Goal: Information Seeking & Learning: Find specific page/section

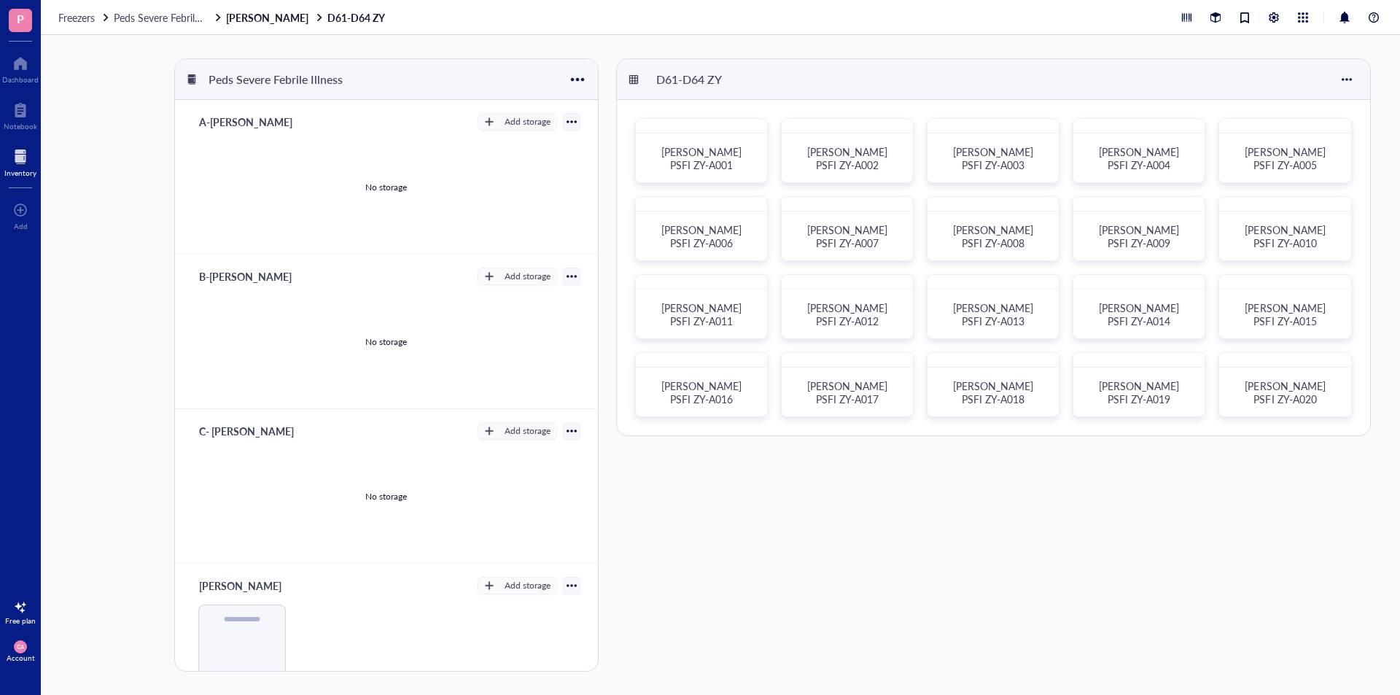
scroll to position [424, 0]
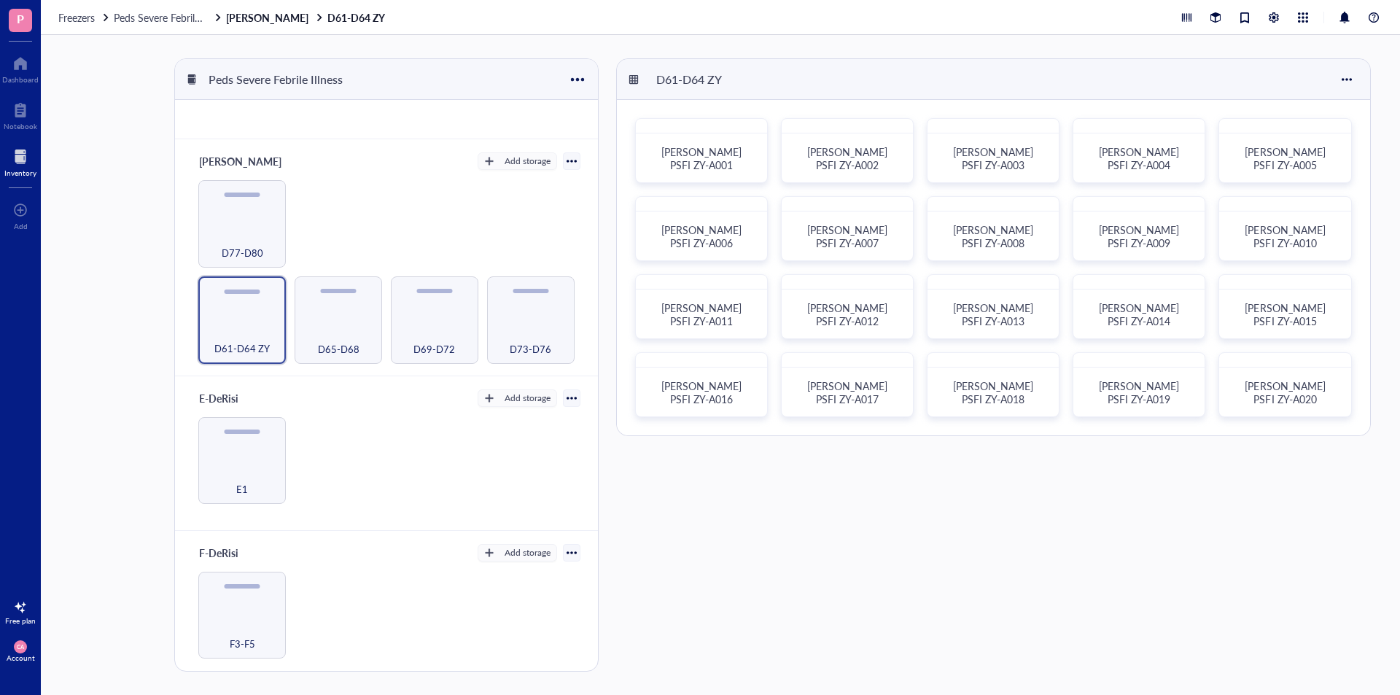
click at [700, 624] on div "D61-D64 ZY [PERSON_NAME] PSFI ZY-A001 [PERSON_NAME] PSFI ZY-A002 [PERSON_NAME] …" at bounding box center [996, 364] width 761 height 613
click at [343, 331] on div "D65-D68" at bounding box center [338, 341] width 73 height 32
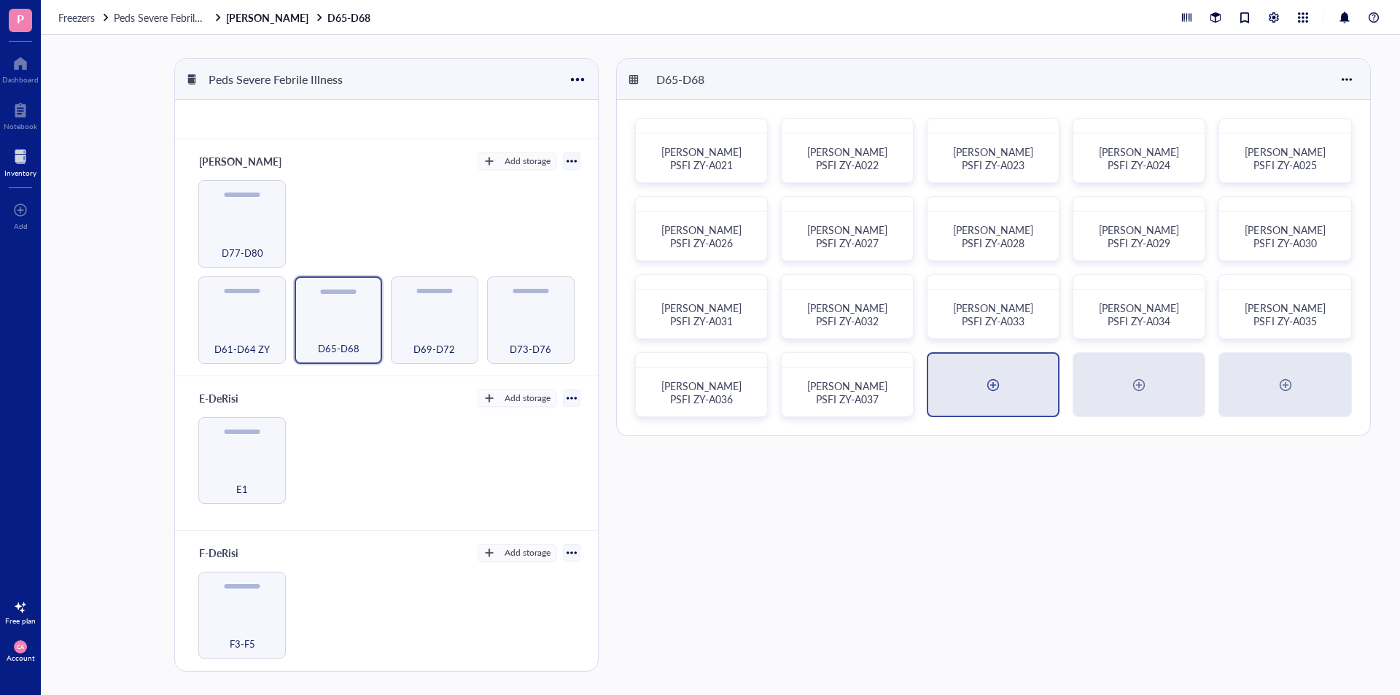
click at [966, 354] on div at bounding box center [993, 385] width 130 height 62
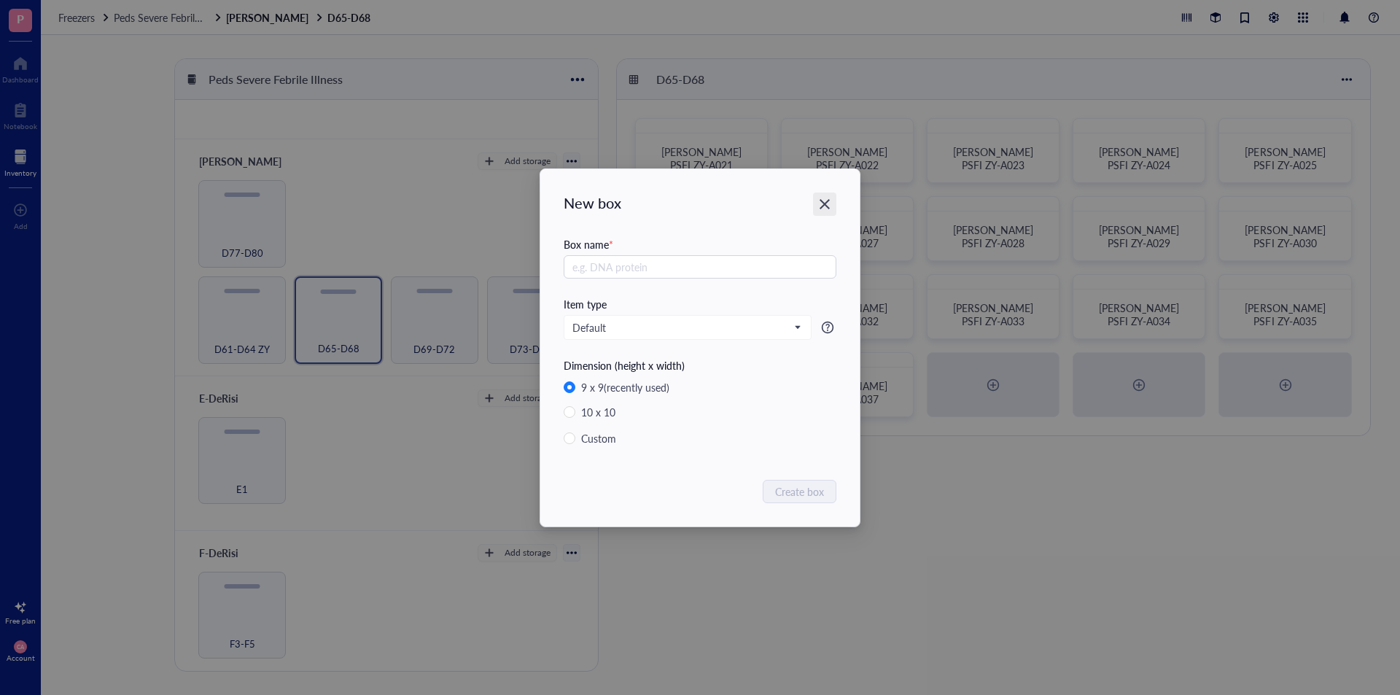
click at [825, 205] on icon "Close" at bounding box center [825, 204] width 10 height 10
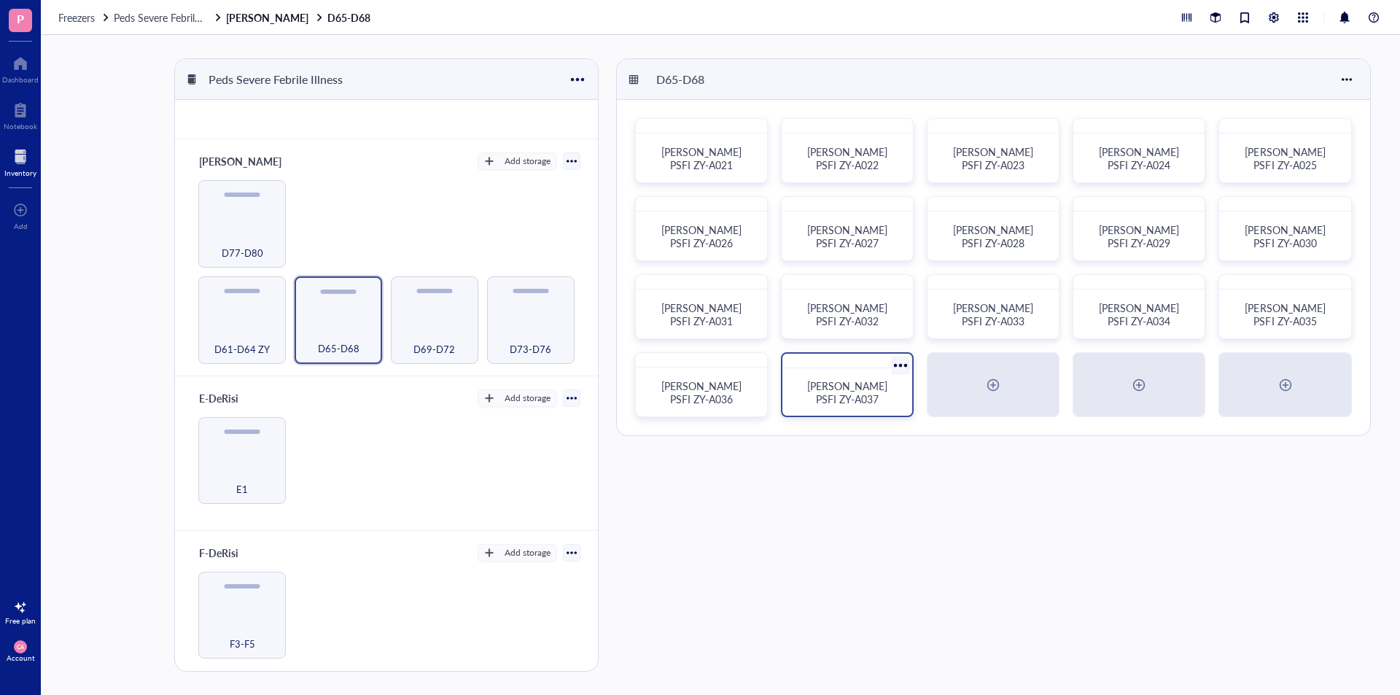
click at [859, 398] on span "[PERSON_NAME] PSFI ZY-A037" at bounding box center [848, 392] width 83 height 28
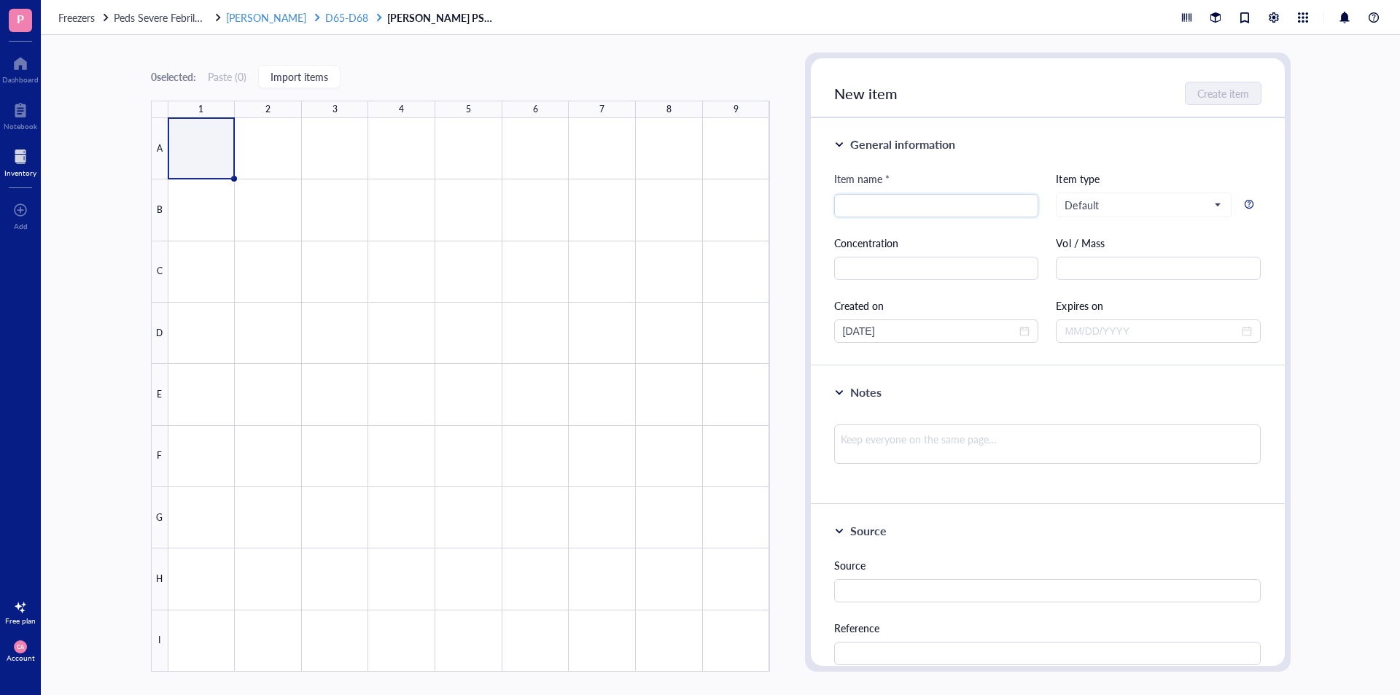
click at [325, 18] on span "D65-D68" at bounding box center [346, 17] width 43 height 15
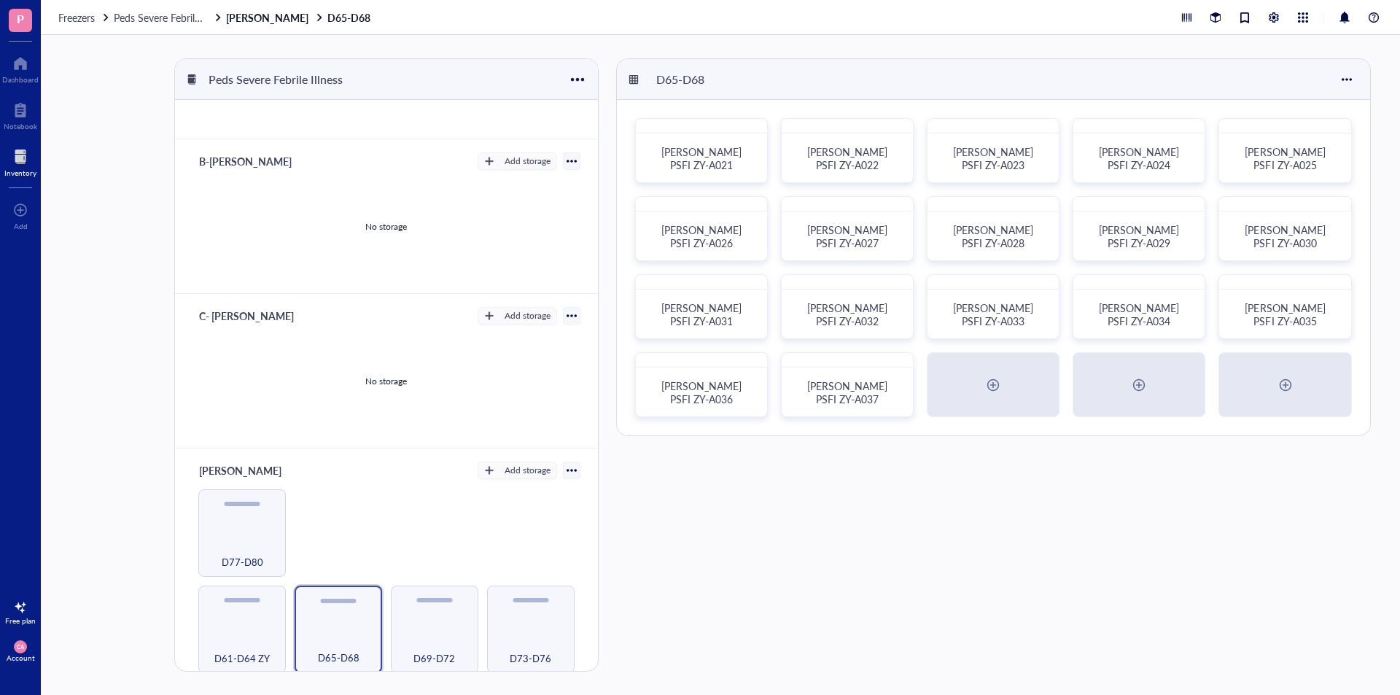
scroll to position [219, 0]
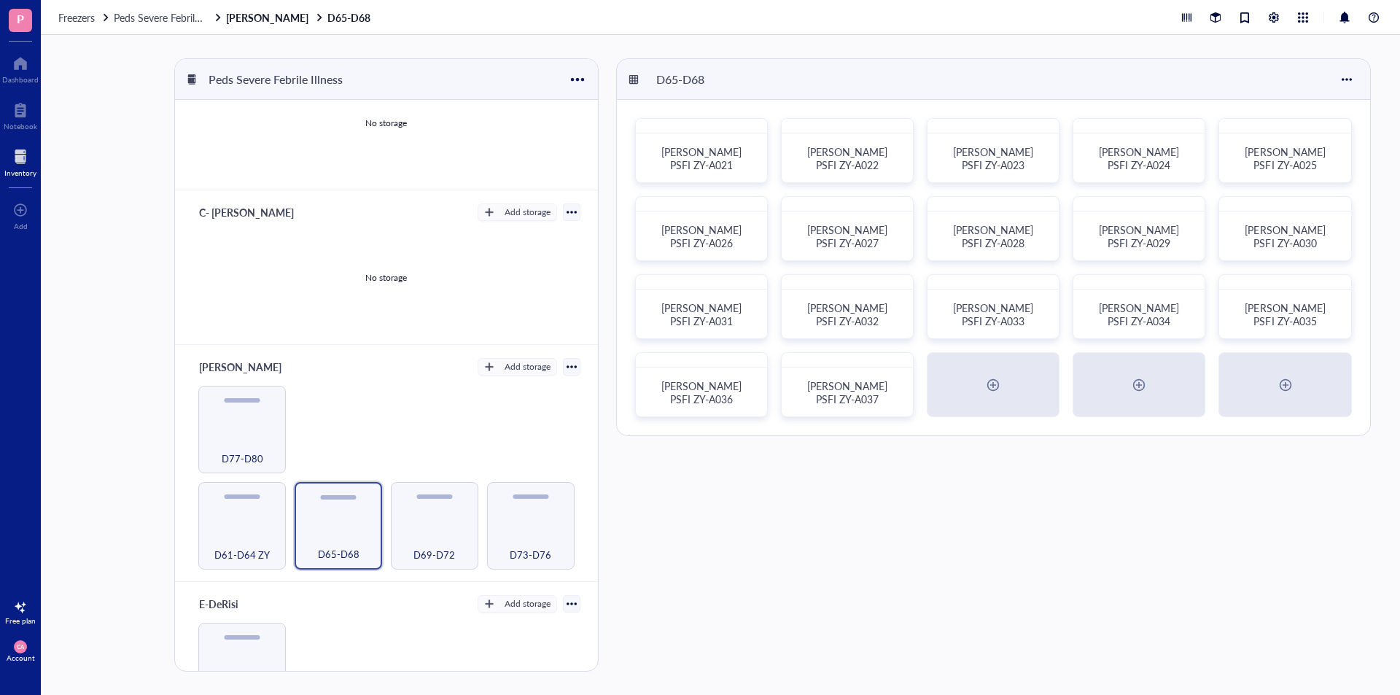
click at [188, 535] on div "[PERSON_NAME] Add storage D61-D64 ZY D65-D68 D69-D72 D73-D76 D77-D80" at bounding box center [386, 463] width 422 height 237
click at [236, 530] on div "D61-D64 ZY" at bounding box center [242, 546] width 73 height 32
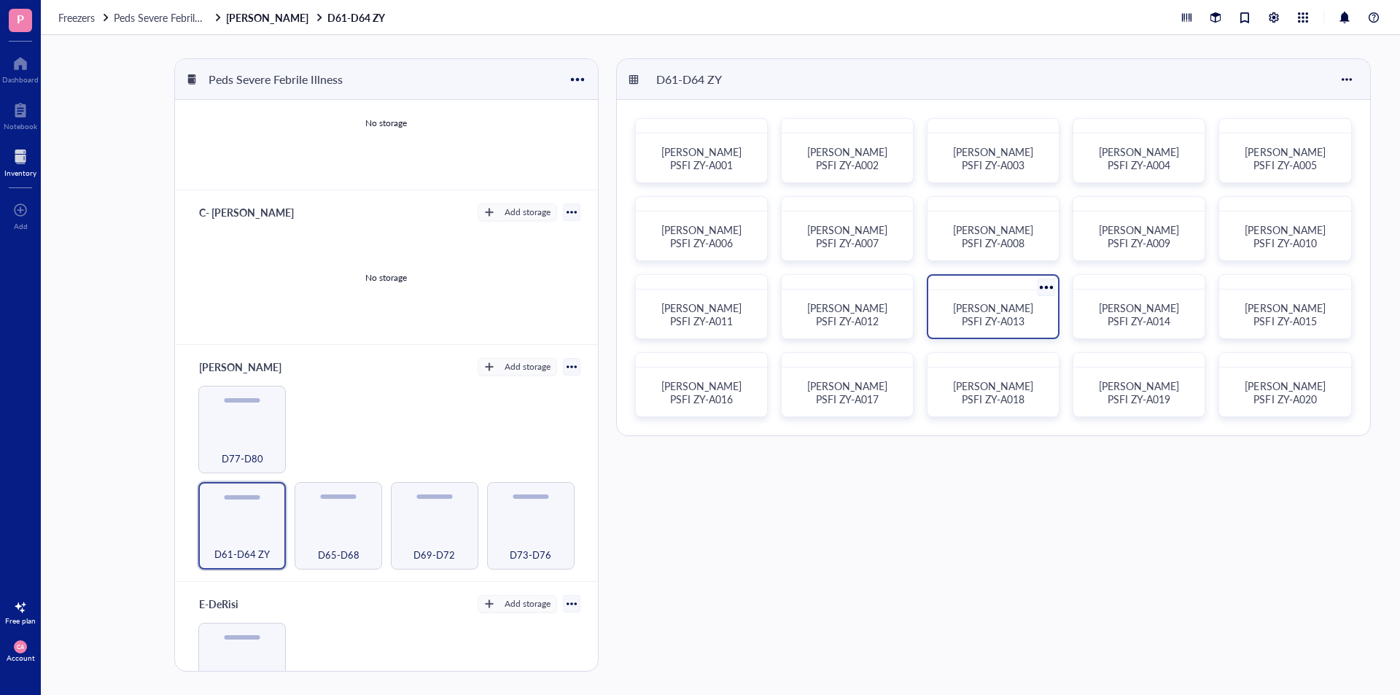
click at [1014, 307] on span "[PERSON_NAME] PSFI ZY-A013" at bounding box center [994, 314] width 83 height 28
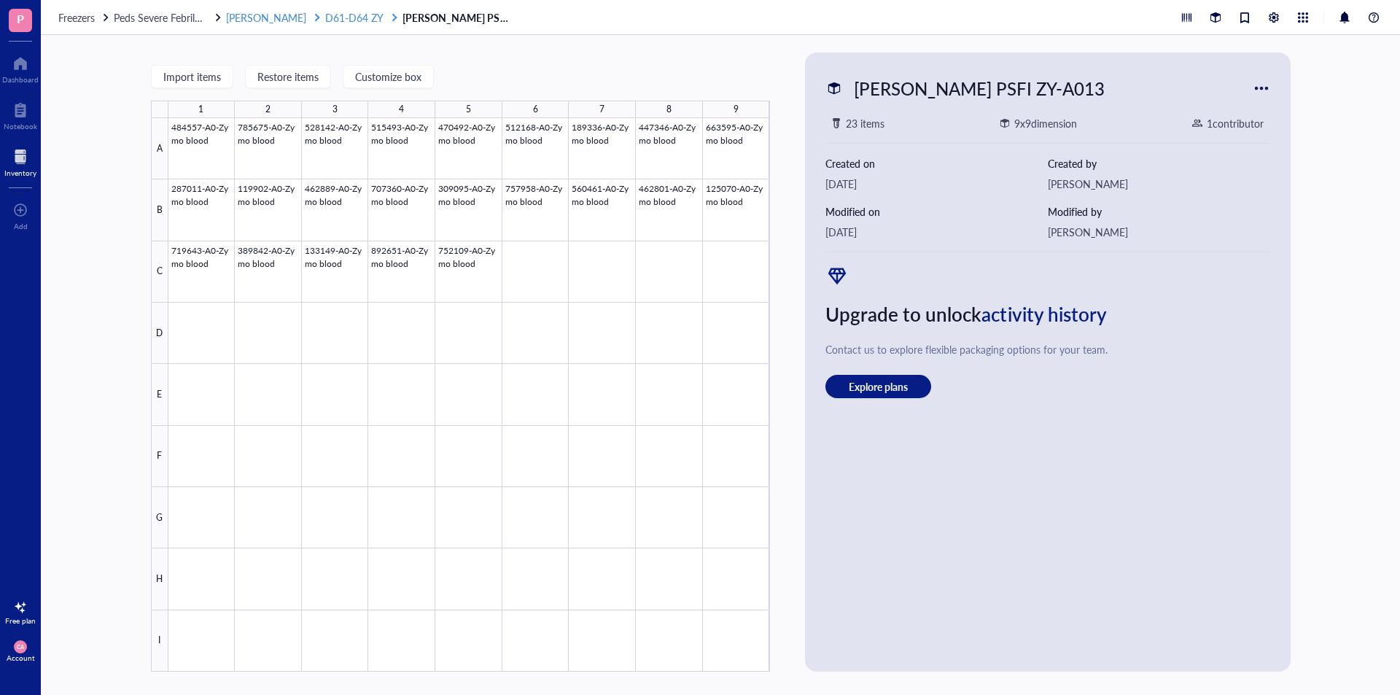
click at [325, 18] on span "D61-D64 ZY" at bounding box center [354, 17] width 58 height 15
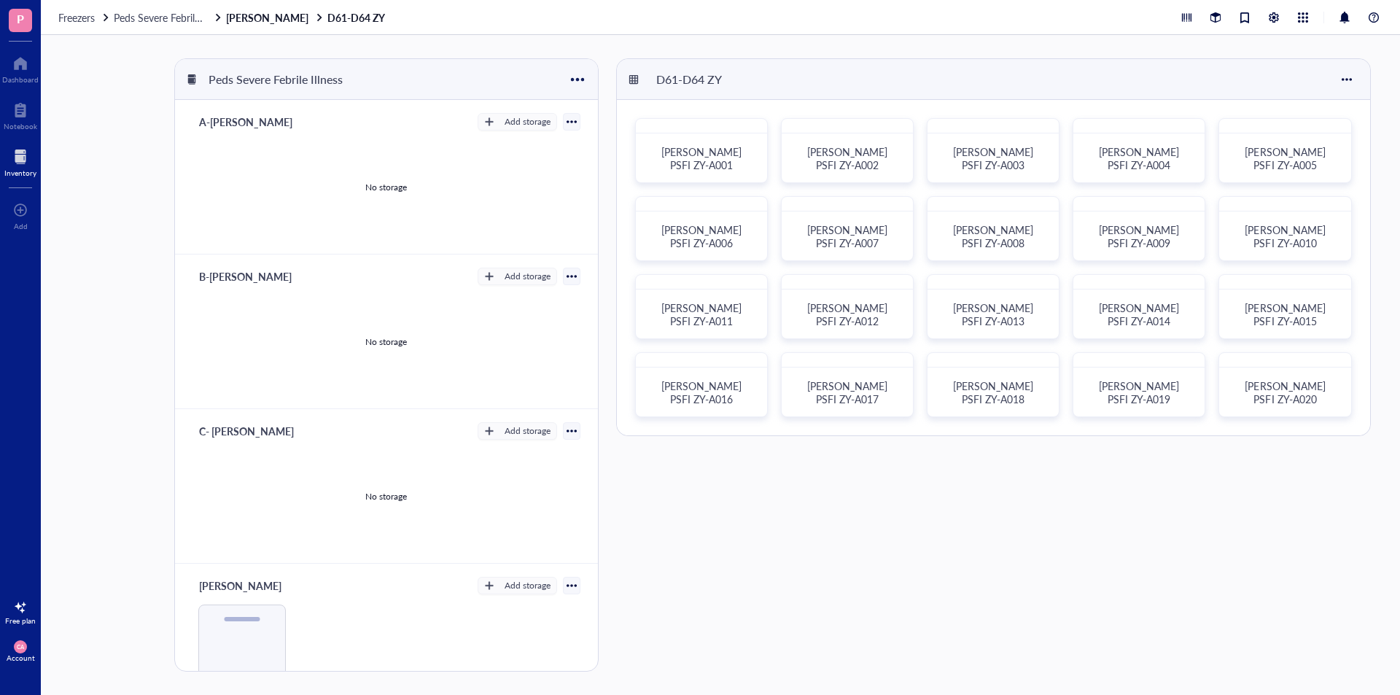
scroll to position [424, 0]
